Goal: Task Accomplishment & Management: Use online tool/utility

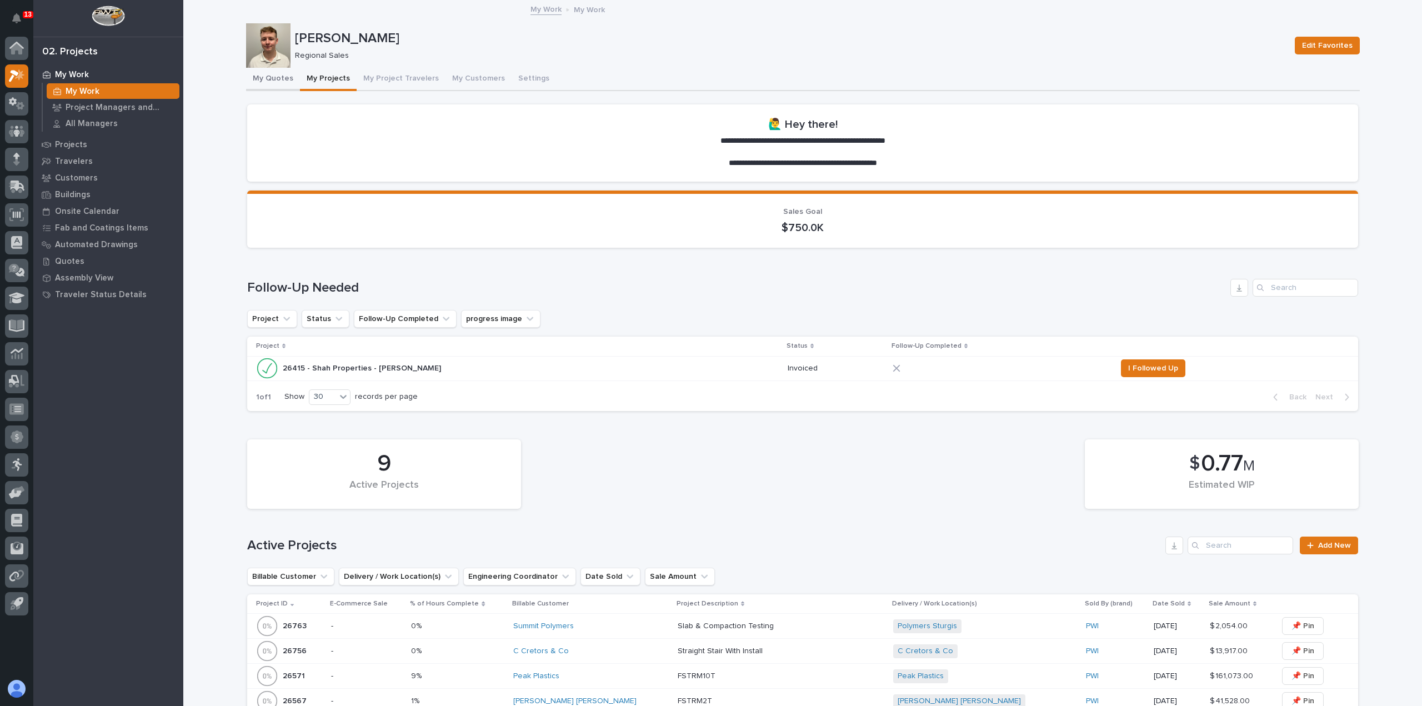
click at [265, 82] on button "My Quotes" at bounding box center [273, 79] width 54 height 23
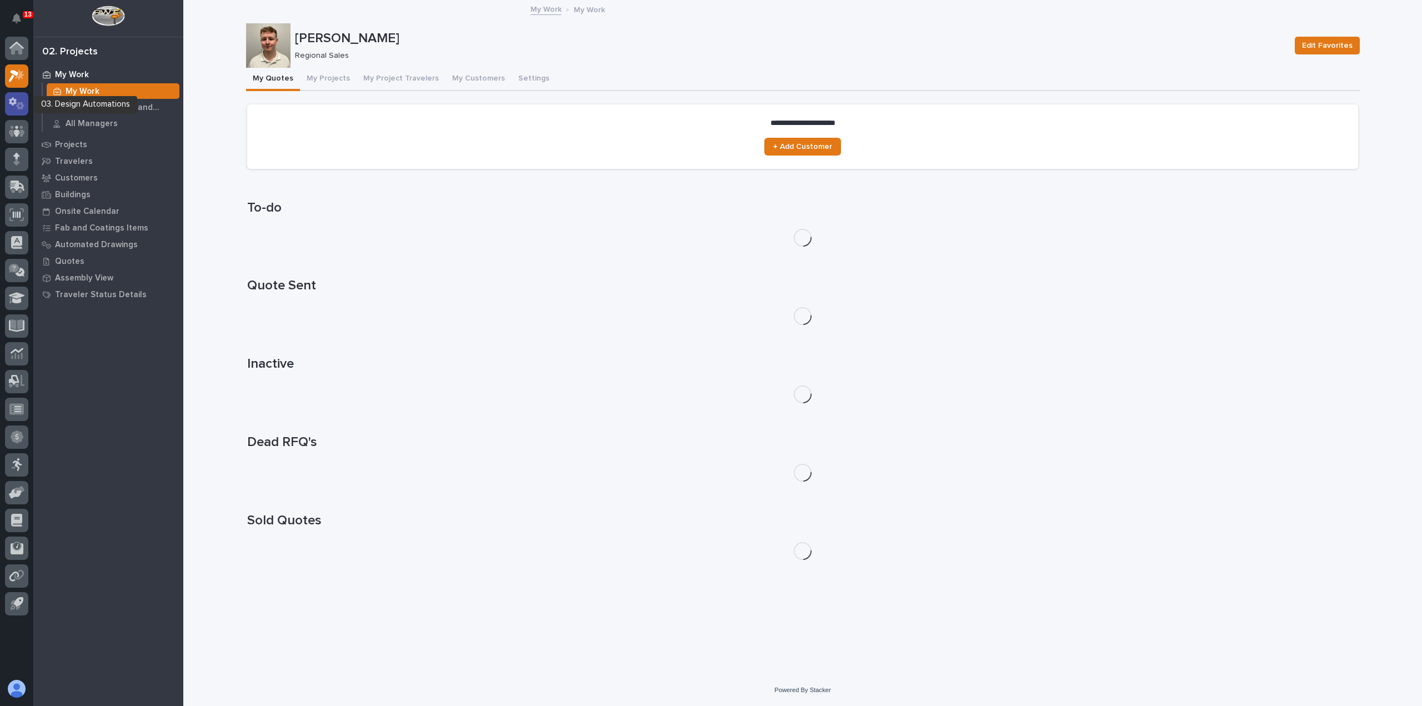
click at [12, 106] on icon at bounding box center [17, 103] width 16 height 13
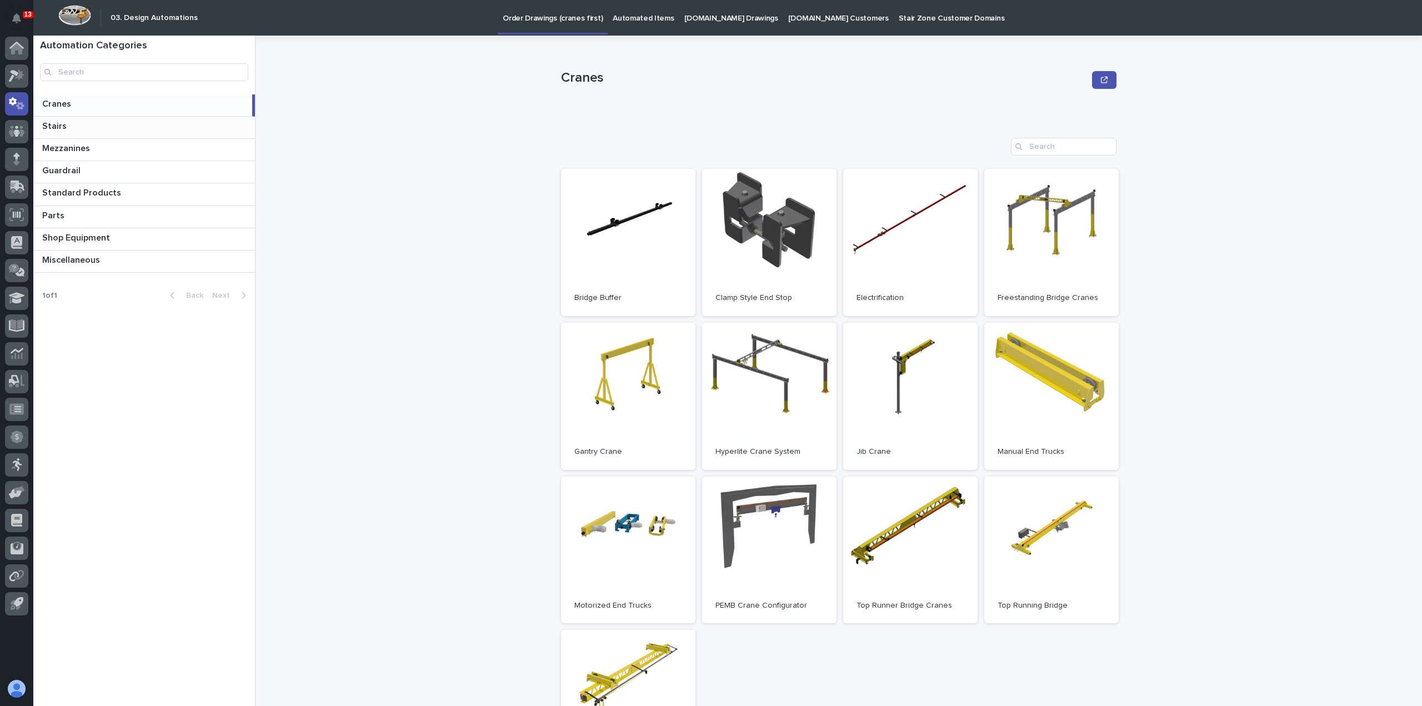
click at [70, 123] on p at bounding box center [146, 126] width 208 height 11
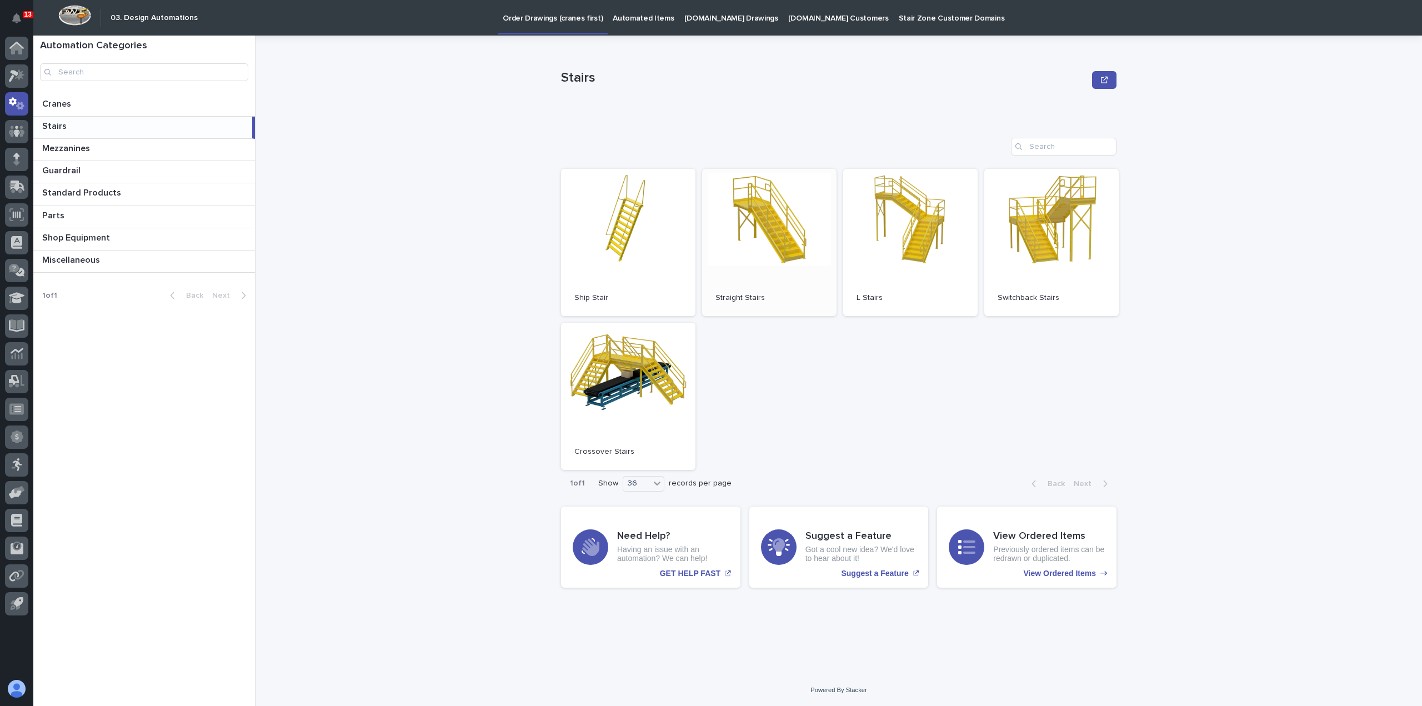
click at [754, 259] on link "Open" at bounding box center [769, 242] width 134 height 147
click at [642, 21] on p "Automated Items" at bounding box center [643, 11] width 61 height 23
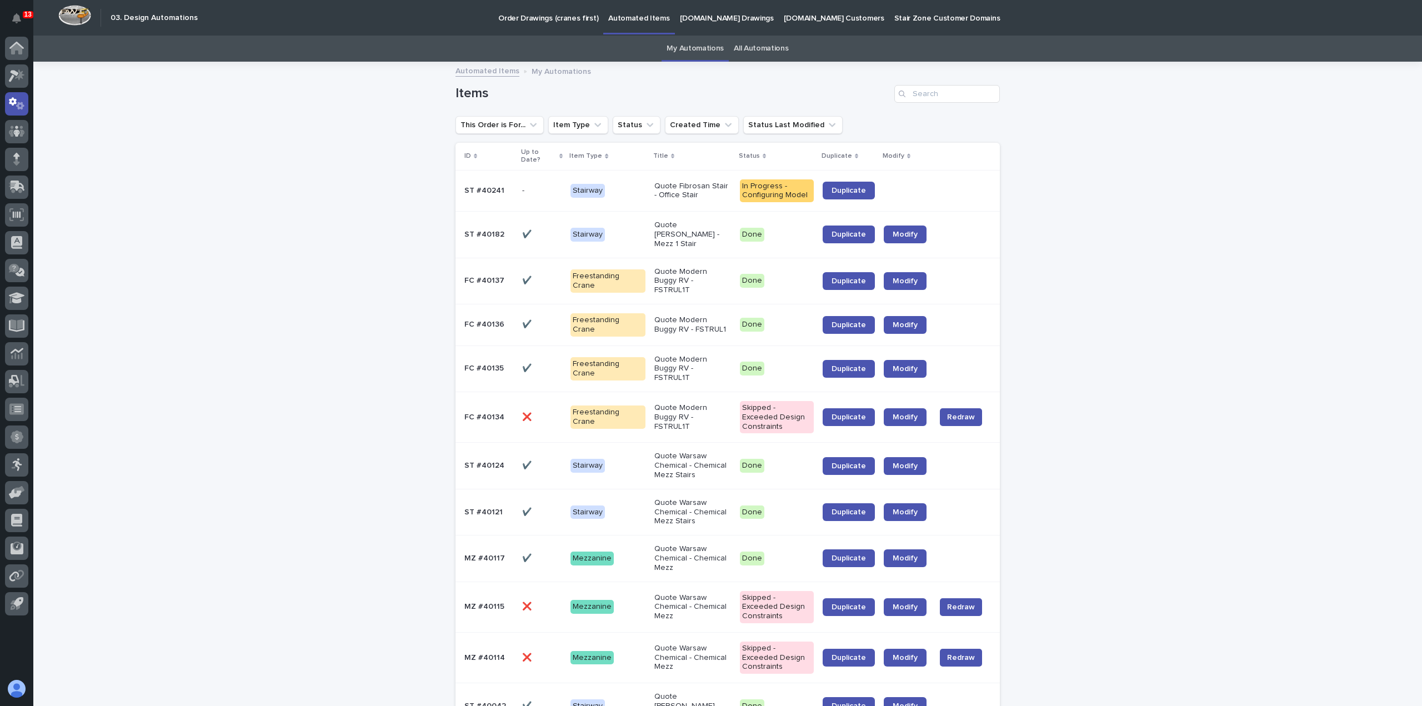
click at [550, 27] on link "Order Drawings (cranes first)" at bounding box center [548, 17] width 110 height 34
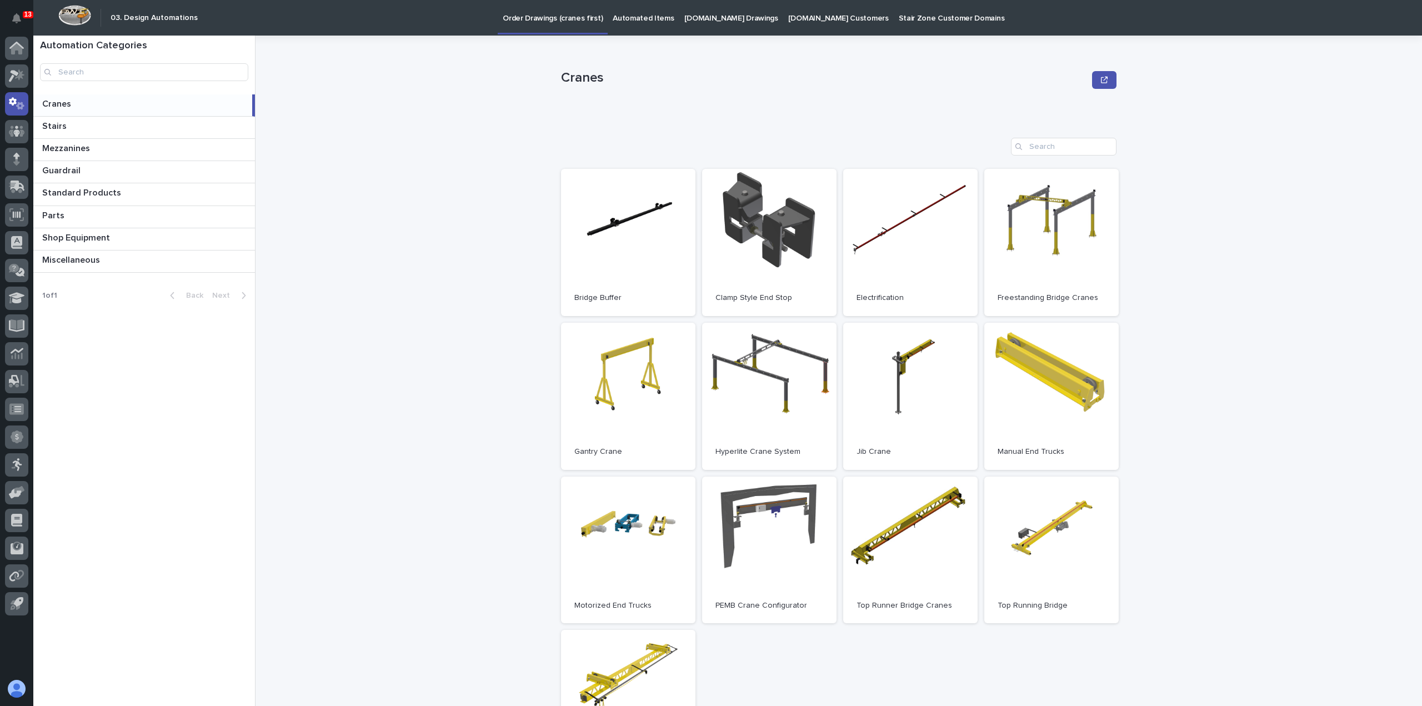
click at [620, 14] on p "Automated Items" at bounding box center [643, 11] width 61 height 23
